Goal: Task Accomplishment & Management: Use online tool/utility

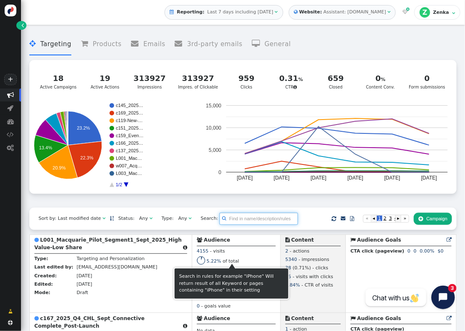
click at [263, 221] on input "text" at bounding box center [258, 219] width 78 height 12
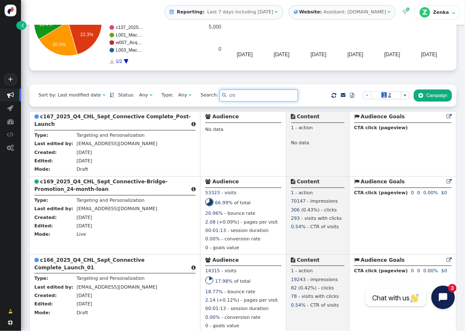
scroll to position [109, 0]
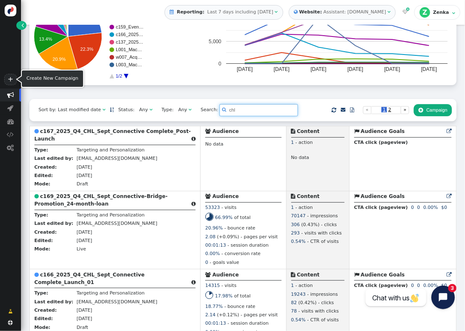
type input "chl"
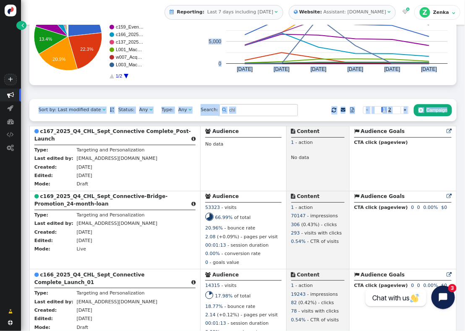
drag, startPoint x: 457, startPoint y: 76, endPoint x: 460, endPoint y: 123, distance: 47.1
click at [460, 123] on div " Targeting  Products  Emails  3rd-party emails  General ? Active Campaigns…" at bounding box center [243, 178] width 444 height 306
click at [143, 112] on span "Any " at bounding box center [146, 110] width 22 height 10
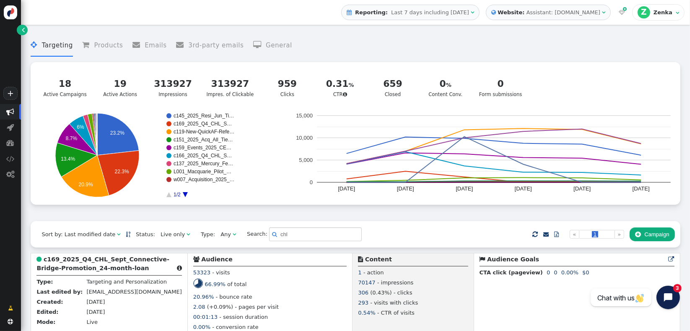
scroll to position [20, 0]
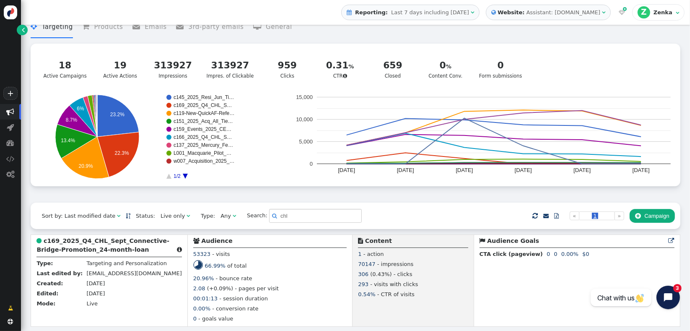
click at [425, 209] on div "Sort by: Last modified date   Status: Live only  Type: Any  Search:  chl …" at bounding box center [355, 215] width 649 height 26
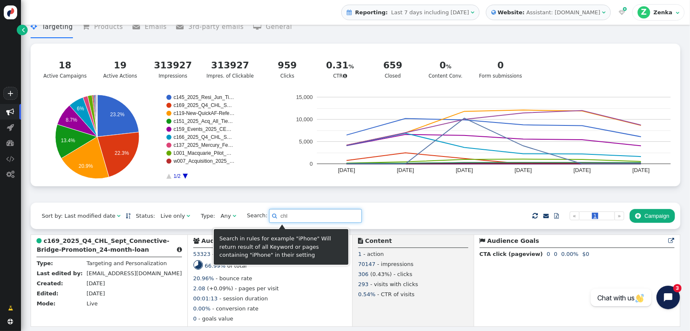
click at [304, 216] on input "chl" at bounding box center [315, 216] width 93 height 14
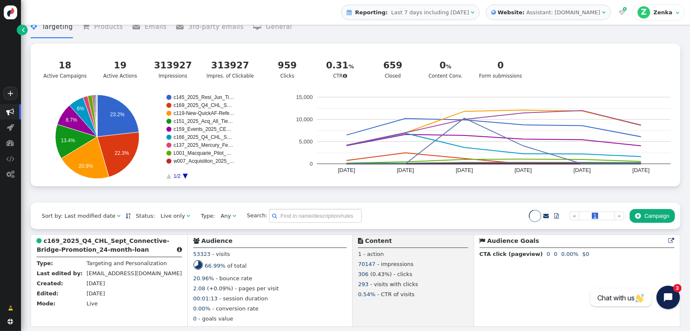
click at [331, 200] on div " Targeting  Products  Emails  3rd-party emails  General ? Active Campaigns…" at bounding box center [355, 106] width 649 height 192
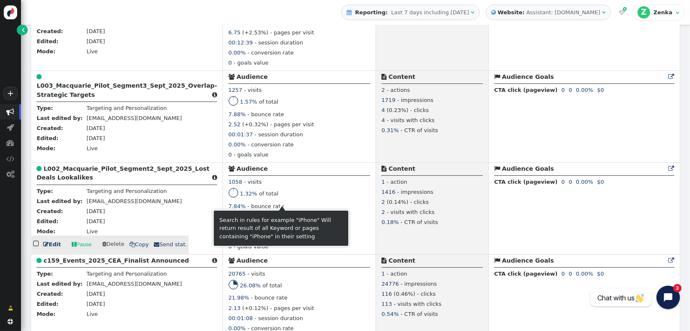
scroll to position [1382, 0]
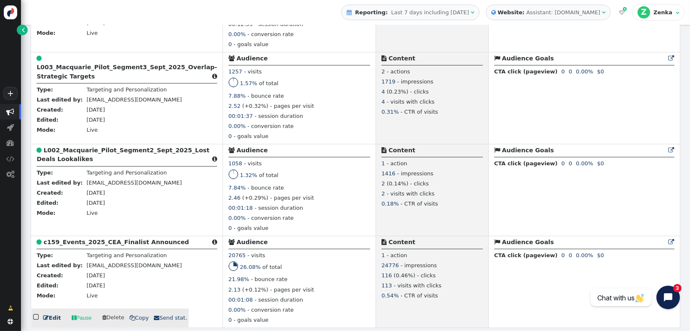
click at [125, 240] on b "c159_Events_2025_CEA_Finalist Announced" at bounding box center [116, 242] width 145 height 7
click at [125, 236] on div "  Edit  Pause  Delete  Copy  Send stat." at bounding box center [109, 226] width 157 height 18
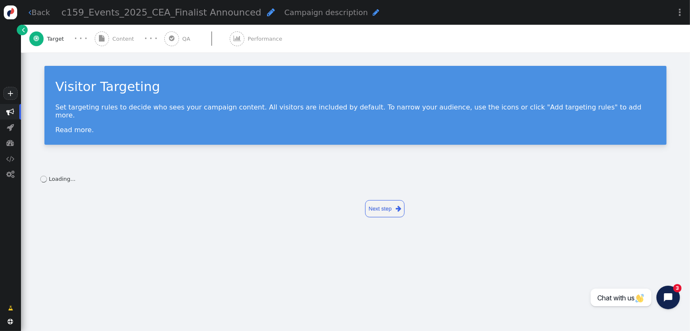
click at [115, 44] on div " Content" at bounding box center [116, 39] width 43 height 28
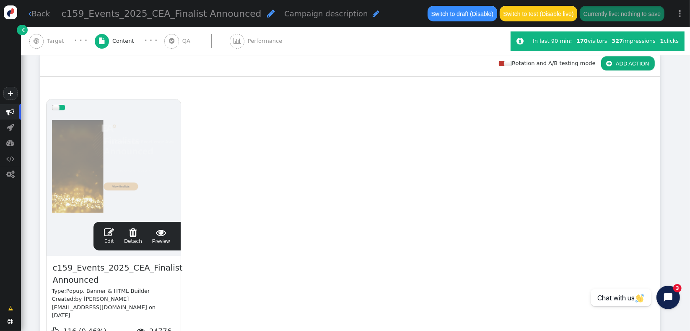
scroll to position [149, 0]
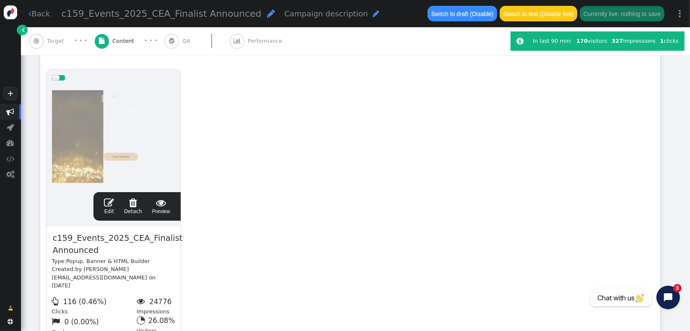
click at [170, 205] on div " Edit  Detach  Preview" at bounding box center [137, 206] width 76 height 18
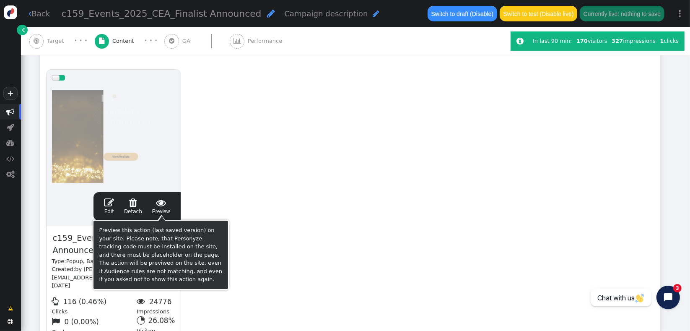
click at [162, 205] on span "" at bounding box center [161, 202] width 18 height 10
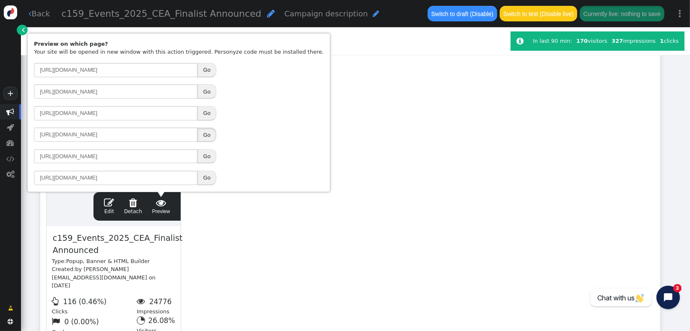
click at [207, 136] on button "Go" at bounding box center [206, 134] width 19 height 14
click at [38, 9] on link " Back" at bounding box center [39, 13] width 21 height 11
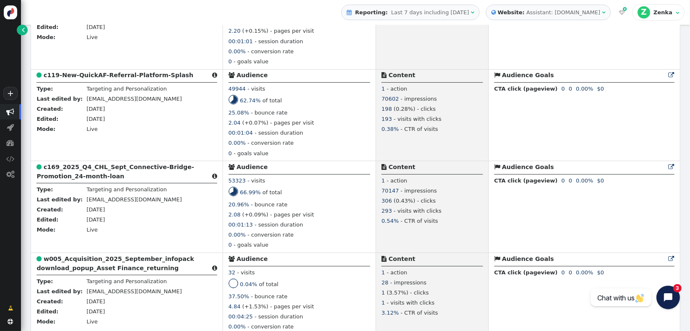
scroll to position [542, 0]
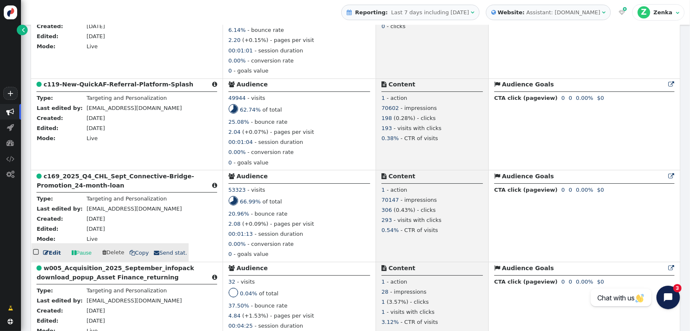
click at [96, 183] on b "c169_2025_Q4_CHL_Sept_Connective-Bridge-Promotion_24-month-loan" at bounding box center [115, 181] width 158 height 16
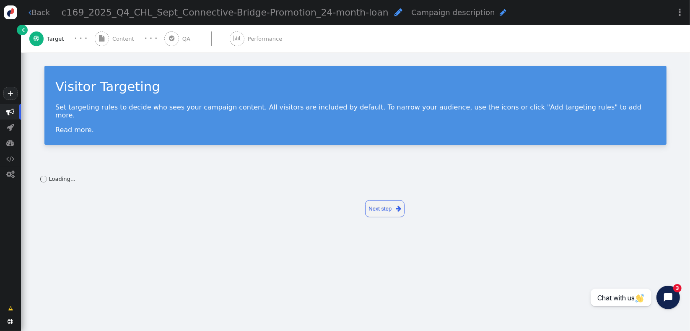
click at [36, 15] on link " Back" at bounding box center [39, 12] width 21 height 11
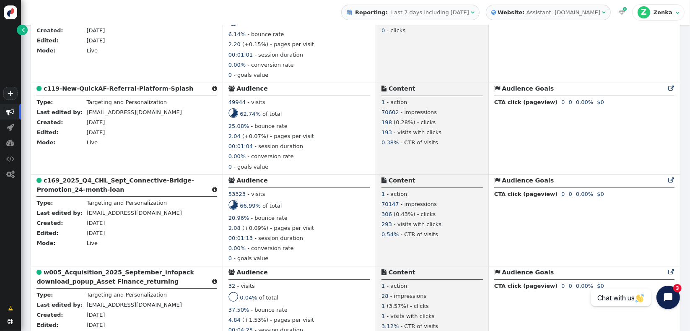
scroll to position [555, 0]
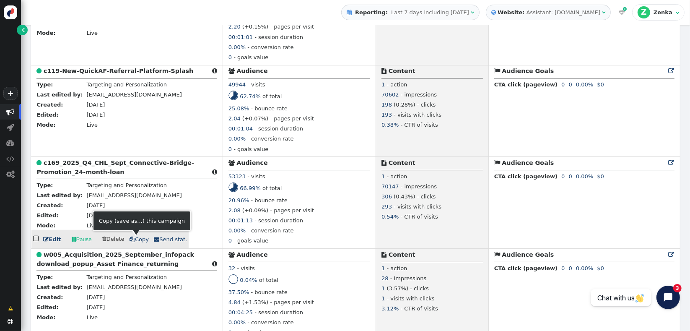
click at [131, 243] on link " Copy" at bounding box center [139, 239] width 19 height 8
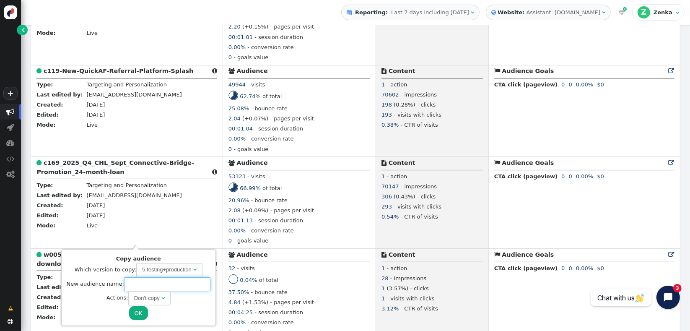
click at [131, 283] on input "text" at bounding box center [167, 284] width 86 height 14
paste input "c170_2025_Mercury_October_Training Course_Mastering ApplyOnline"
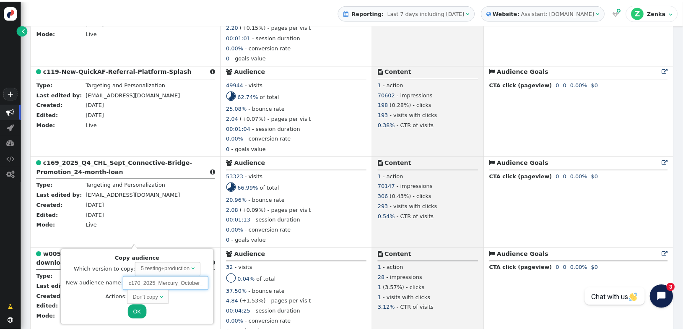
scroll to position [0, 96]
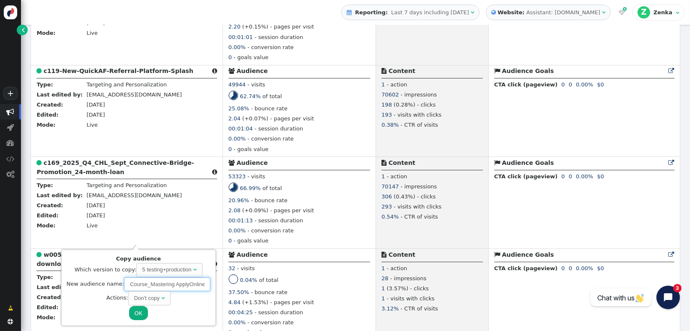
click at [145, 298] on div "Don't copy" at bounding box center [147, 298] width 26 height 8
type input "c170_2025_Mercury_October_Training Course_Mastering ApplyOnline"
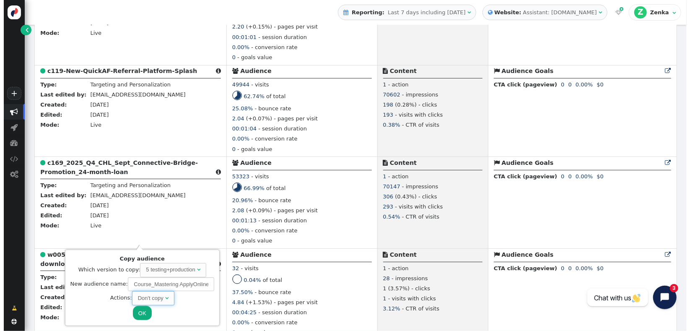
scroll to position [0, 0]
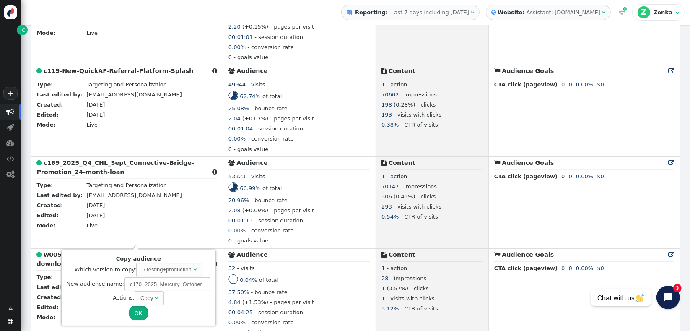
click at [139, 316] on button "OK" at bounding box center [138, 313] width 19 height 14
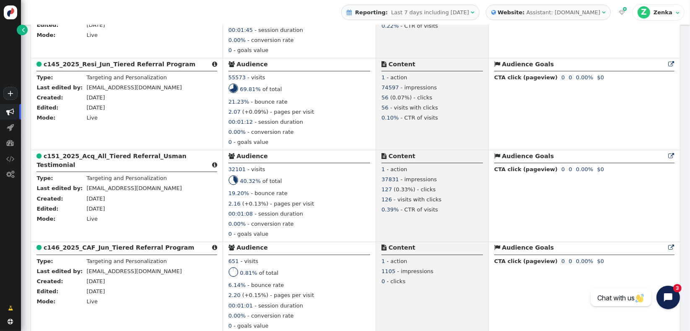
scroll to position [19, 0]
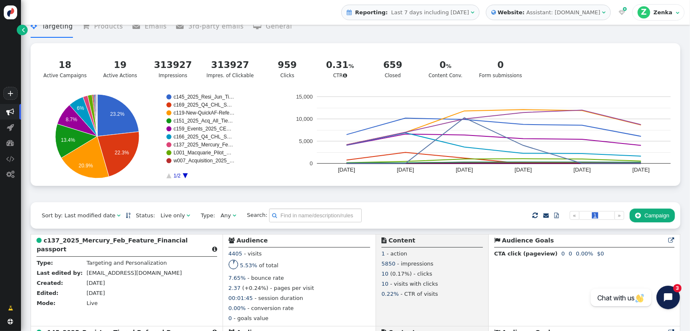
click at [165, 220] on div "Live only" at bounding box center [173, 215] width 24 height 8
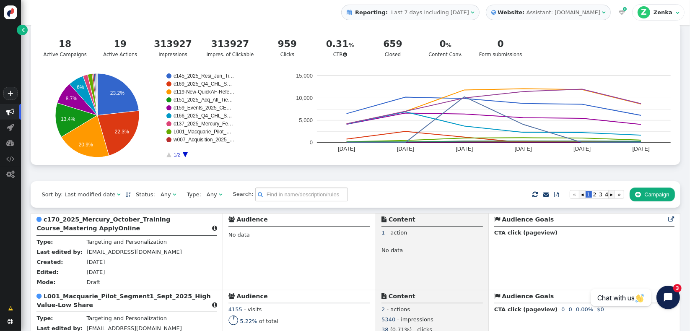
scroll to position [213, 0]
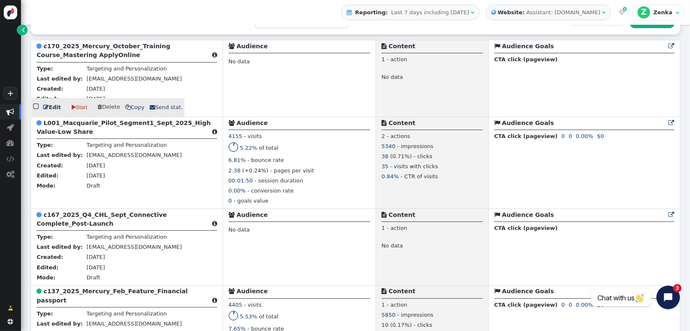
click at [81, 58] on b "c170_2025_Mercury_October_Training Course_Mastering ApplyOnline" at bounding box center [103, 51] width 134 height 16
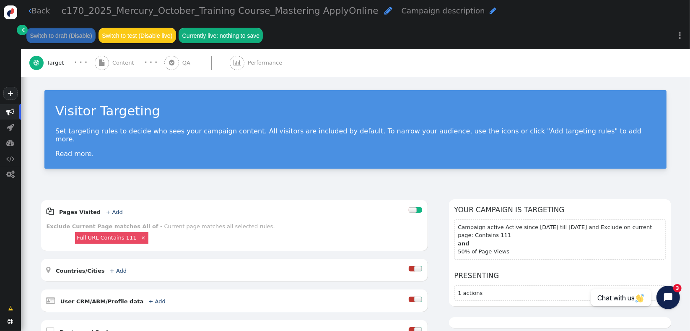
click at [65, 85] on div "Visitor Targeting Set targeting rules to decide who sees your campaign content.…" at bounding box center [355, 133] width 669 height 112
click at [335, 48] on div " Back c170_2025_Mercury_October_Training Course_Mastering ApplyOnline  Campai…" at bounding box center [355, 24] width 669 height 49
click at [125, 65] on span "Content" at bounding box center [124, 63] width 25 height 8
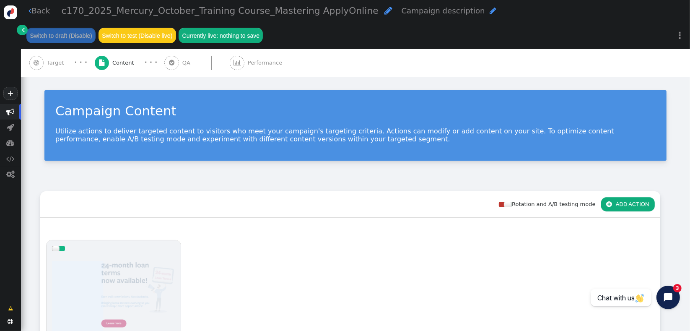
scroll to position [253, 0]
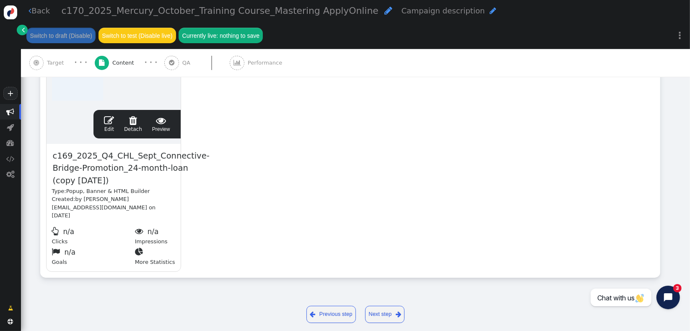
click at [138, 13] on span "c170_2025_Mercury_October_Training Course_Mastering ApplyOnline" at bounding box center [220, 10] width 317 height 10
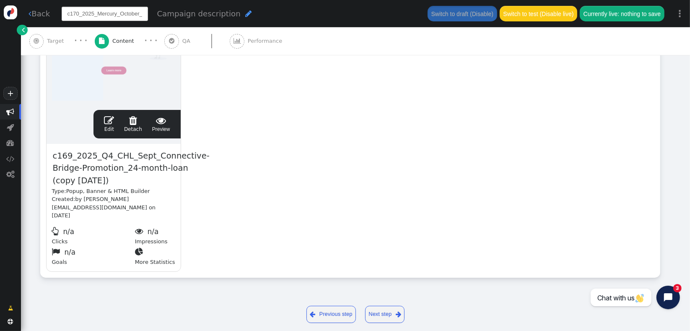
scroll to position [0, 96]
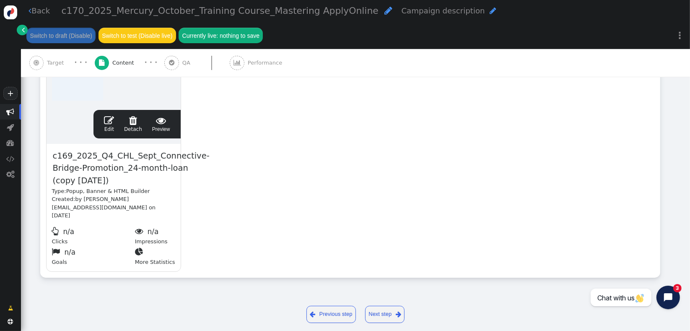
click at [88, 170] on span "c169_2025_Q4_CHL_Sept_Connective-Bridge-Promotion_24-month-loan (copy [DATE])" at bounding box center [131, 168] width 158 height 38
paste span
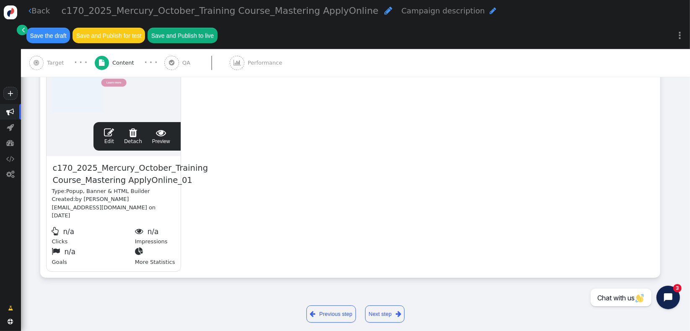
scroll to position [218, 0]
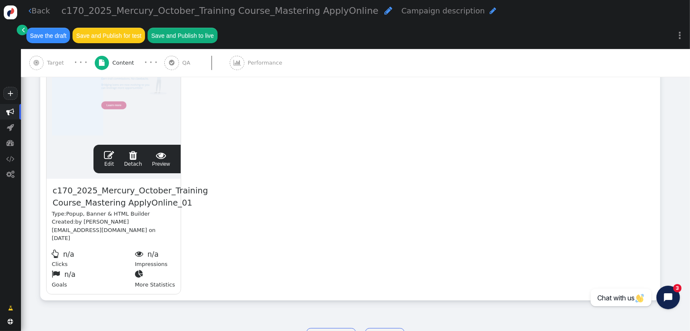
click at [112, 184] on span "c170_2025_Mercury_October_Training Course_Mastering ApplyOnline_01" at bounding box center [130, 197] width 157 height 26
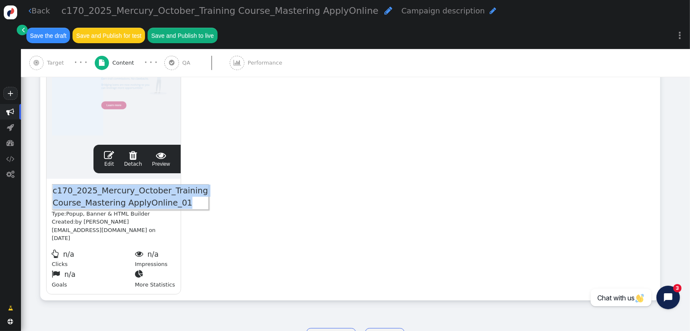
click at [112, 150] on link " Edit" at bounding box center [109, 159] width 10 height 18
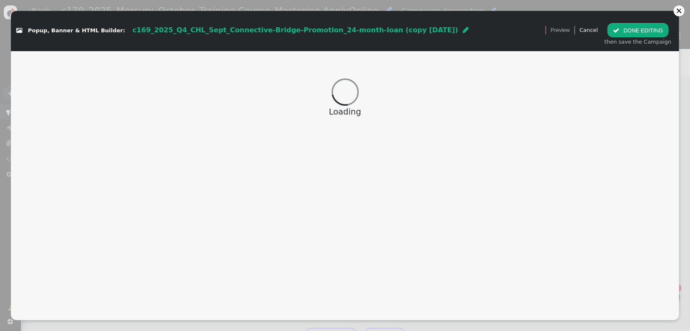
scroll to position [218, 0]
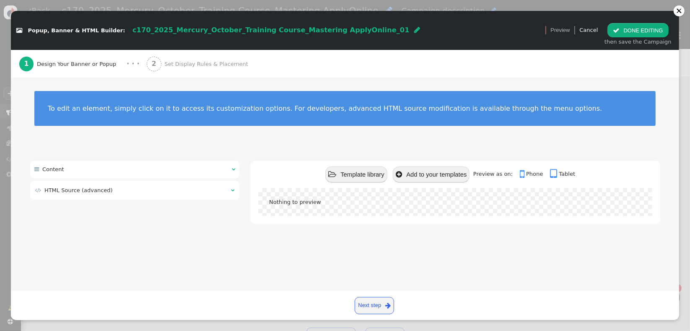
click at [97, 189] on span "HTML Source (advanced)" at bounding box center [78, 190] width 68 height 6
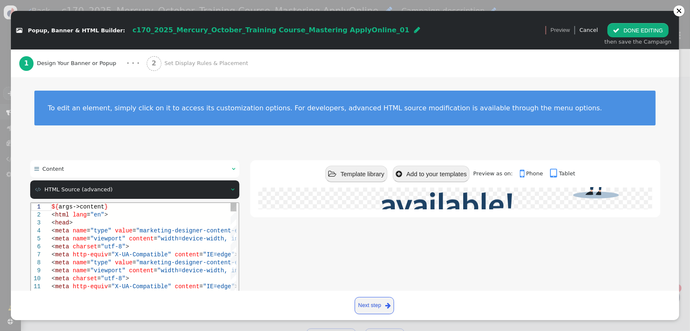
scroll to position [218, 0]
click at [184, 238] on span ""width=device-width, initial-scale=1.0"" at bounding box center [226, 238] width 138 height 7
type textarea "${args->content} <html lang="en"> <head> <meta name="type" value="marketing-des…"
